Goal: Task Accomplishment & Management: Complete application form

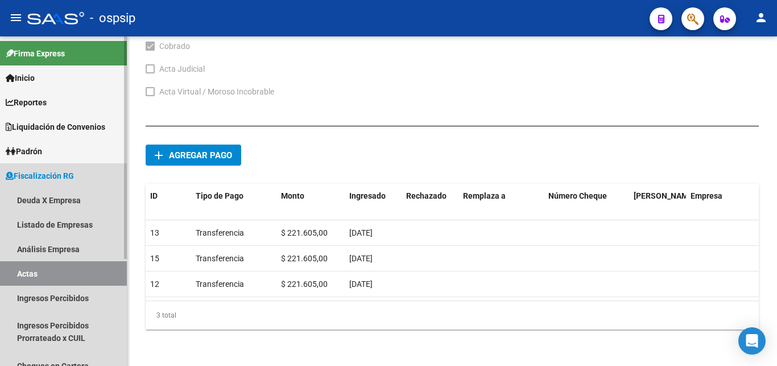
click at [72, 274] on link "Actas" at bounding box center [63, 273] width 127 height 24
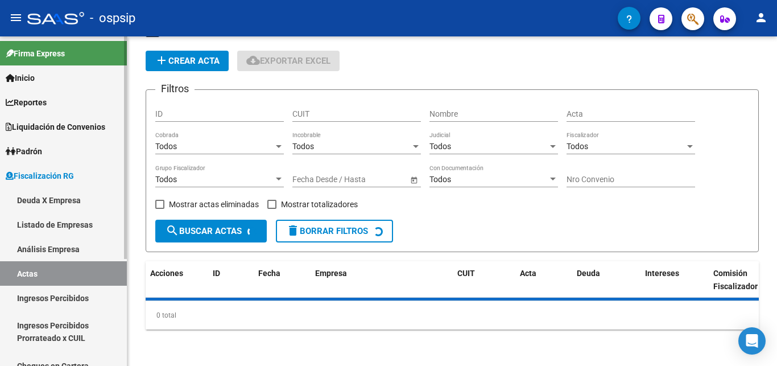
scroll to position [34, 0]
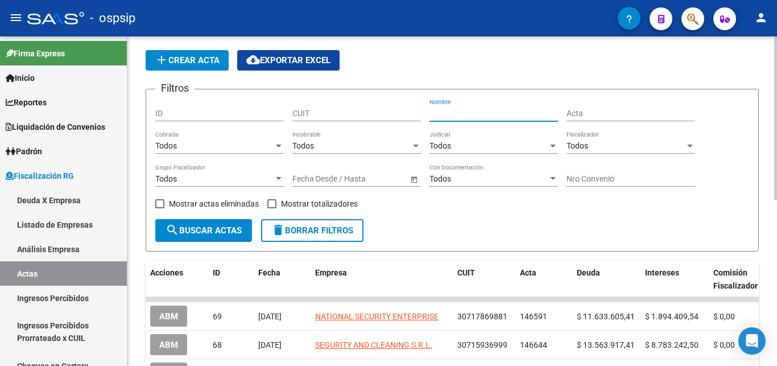
click at [483, 113] on input "Nombre" at bounding box center [494, 114] width 129 height 10
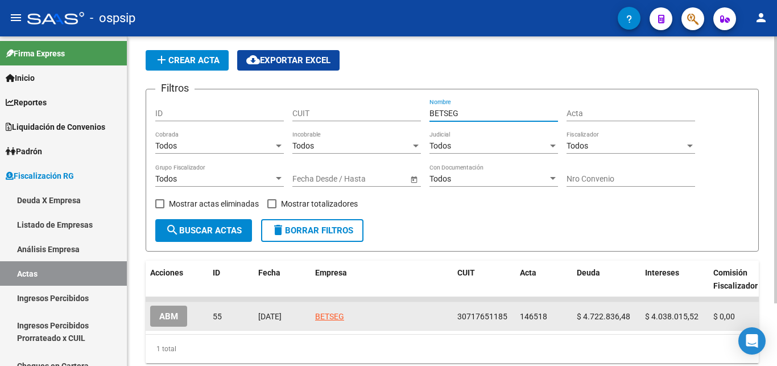
type input "BETSEG"
click at [168, 316] on span "ABM" at bounding box center [168, 316] width 19 height 10
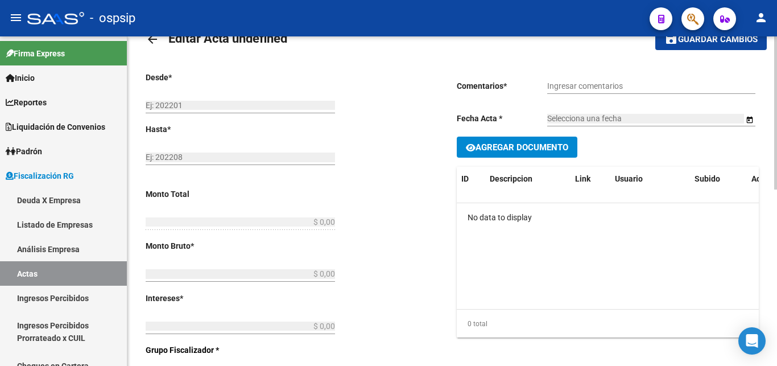
type input "202301"
type input "202407"
type input "$ 8.760.852,00"
type input "$ 4.722.836,48"
type input "$ 4.038.015,52"
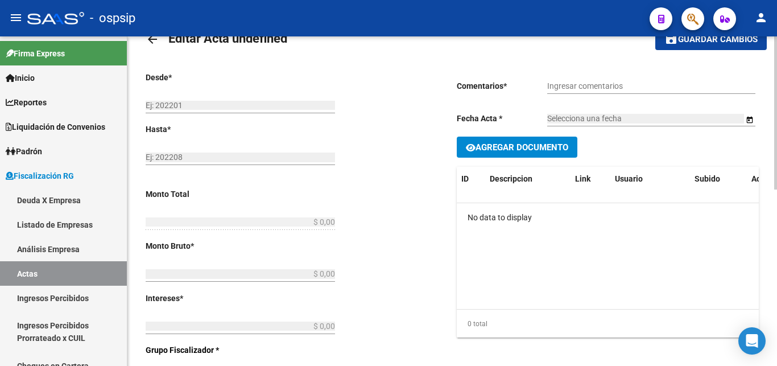
type input "146518"
type input "5005O"
checkbox input "true"
type input "Leg. 80013. Convenio 18 cuotas de 486.714,00 cada 1er vto [DATE]."
type input "[DATE]"
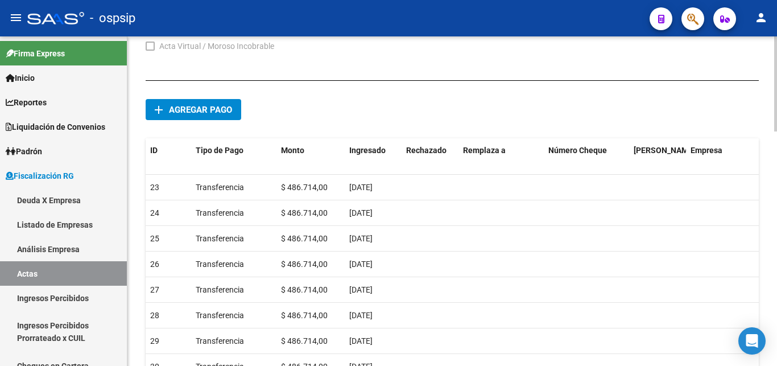
scroll to position [788, 0]
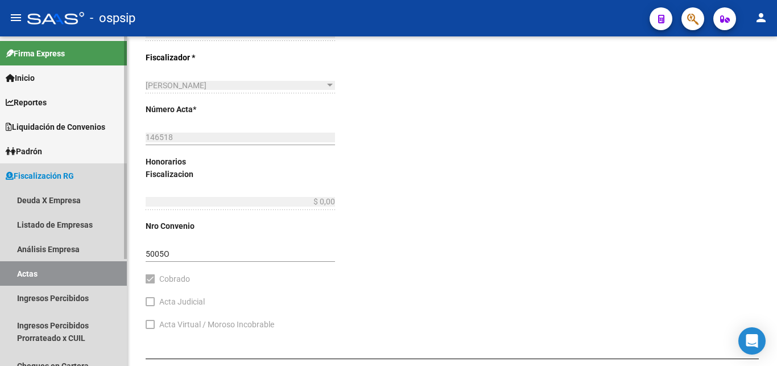
click at [36, 279] on link "Actas" at bounding box center [63, 273] width 127 height 24
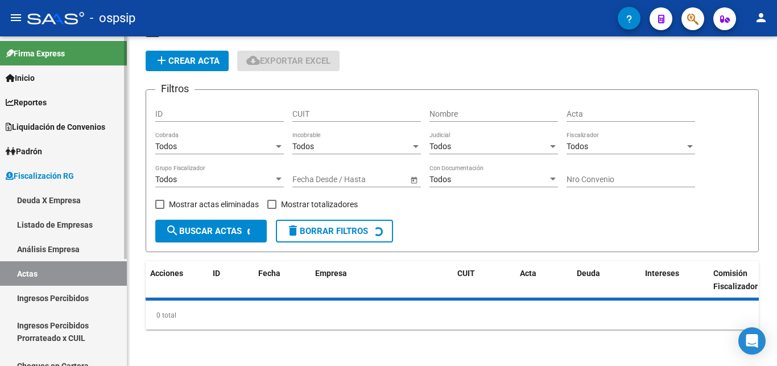
scroll to position [34, 0]
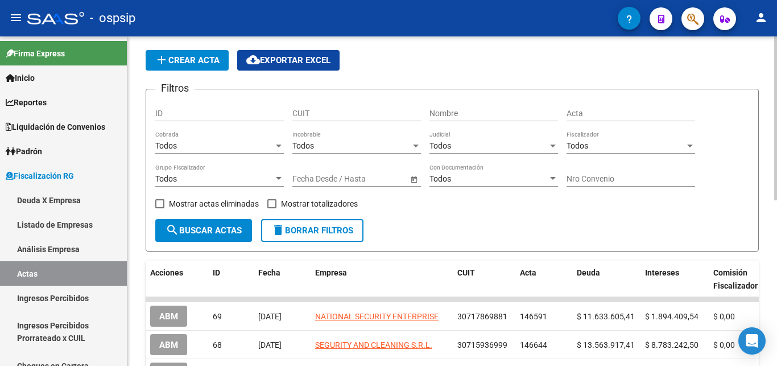
click at [455, 116] on input "Nombre" at bounding box center [494, 114] width 129 height 10
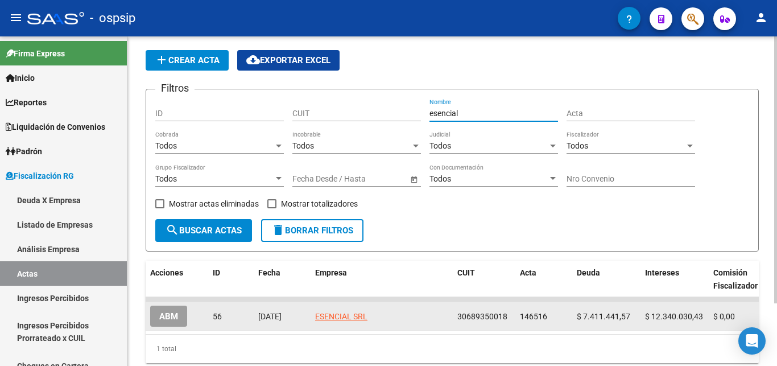
type input "esencial"
click at [170, 318] on span "ABM" at bounding box center [168, 316] width 19 height 10
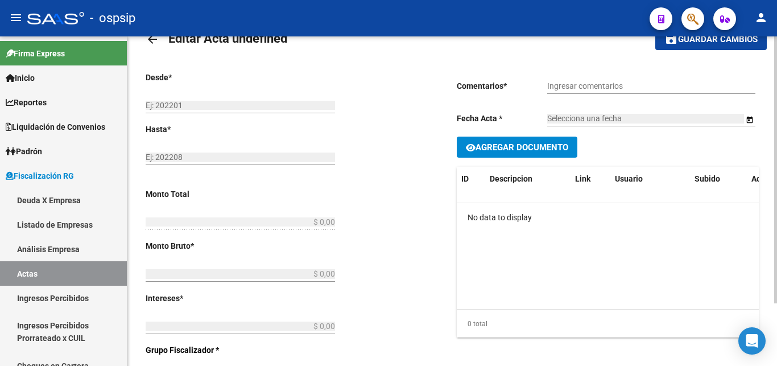
type input "202205"
type input "202405"
type input "$ 19.751.472,00"
type input "$ 7.411.441,57"
type input "$ 12.340.030,43"
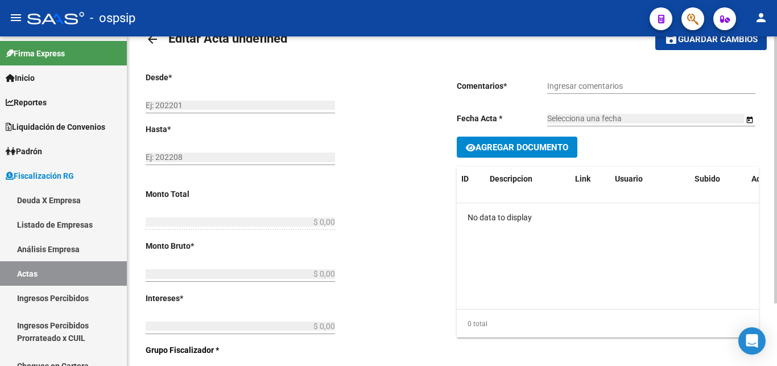
type input "146516"
type input "5007O"
checkbox input "true"
type input "Leg. 80011. Convenio en 36 cuotas de $548.652,00 cada una 1er vto [DATE]"
type input "[DATE]"
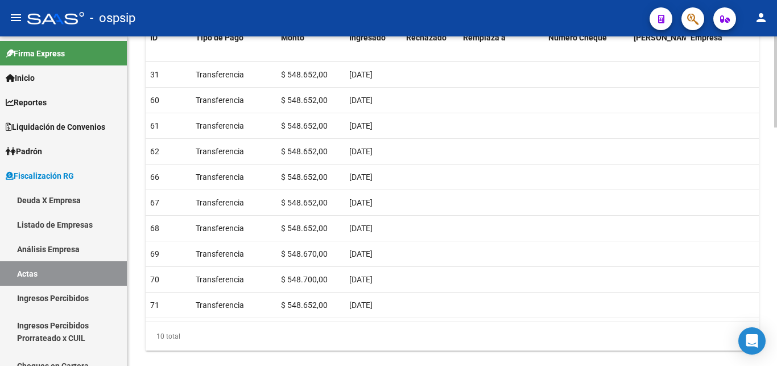
scroll to position [804, 0]
